Goal: Transaction & Acquisition: Purchase product/service

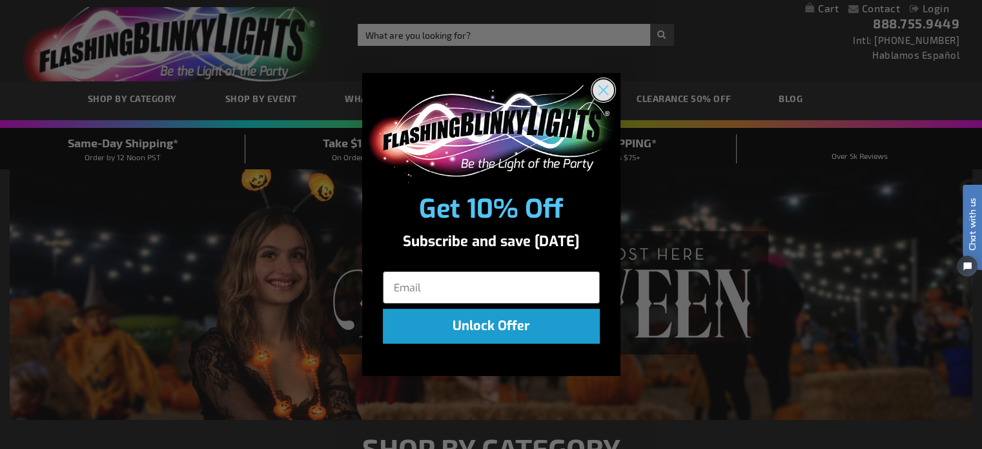
click at [603, 88] on circle "Close dialog" at bounding box center [602, 89] width 21 height 21
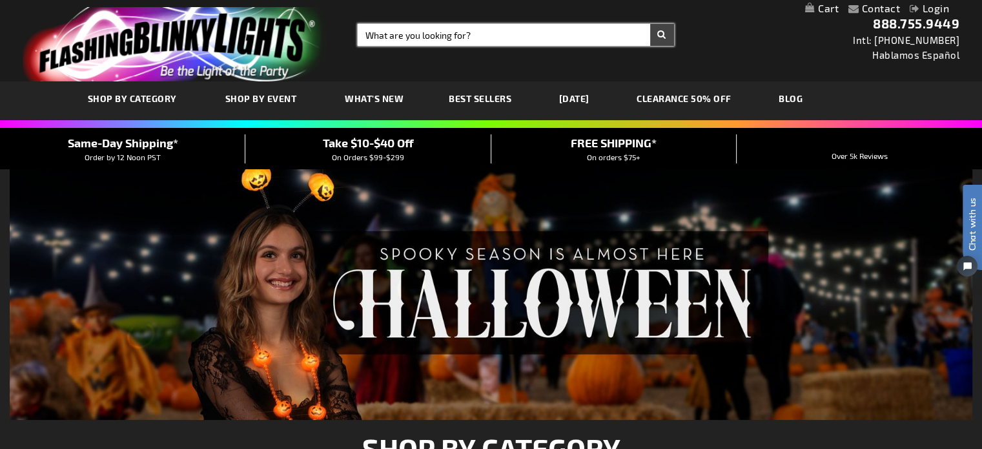
click at [425, 39] on input "Search" at bounding box center [516, 35] width 316 height 22
type input "necklace"
click at [650, 24] on button "Search" at bounding box center [662, 35] width 24 height 22
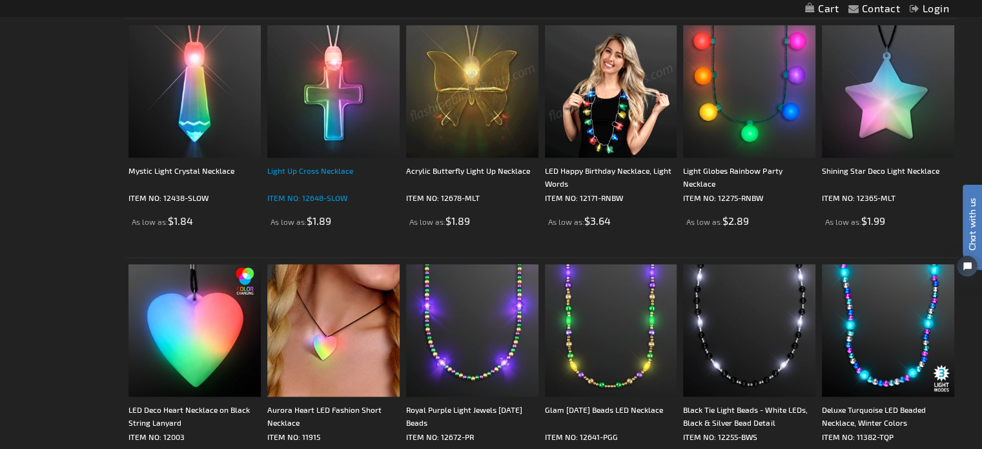
scroll to position [1033, 0]
